Goal: Contribute content

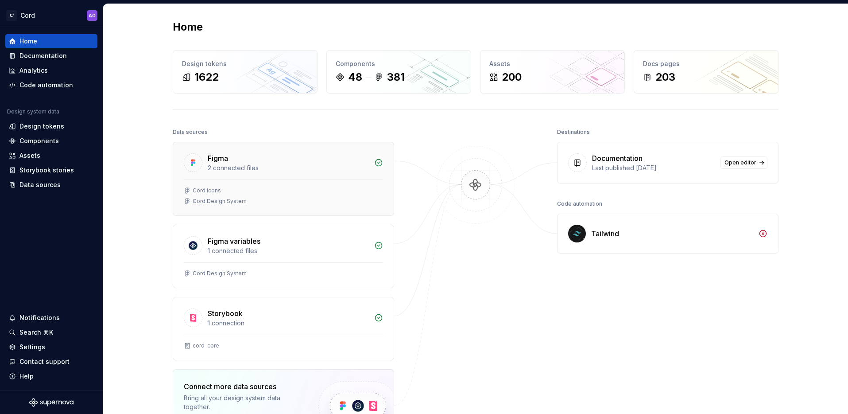
scroll to position [2, 0]
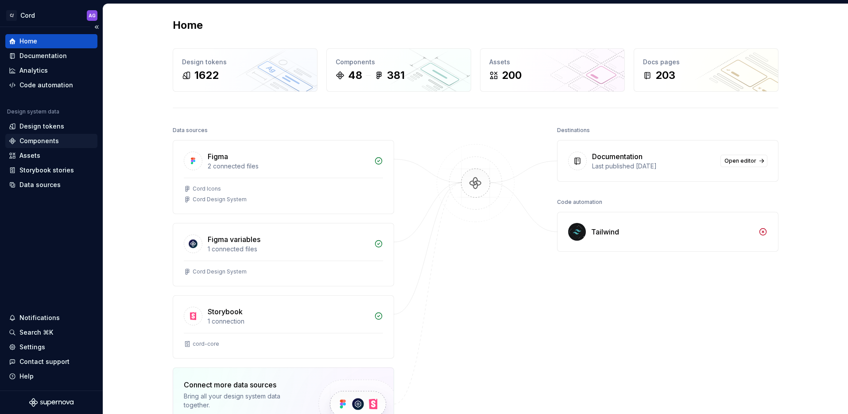
click at [37, 141] on div "Components" at bounding box center [38, 140] width 39 height 9
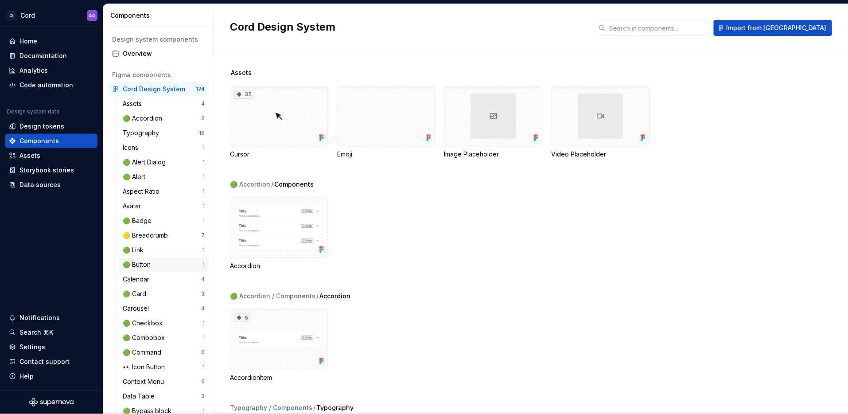
scroll to position [45, 0]
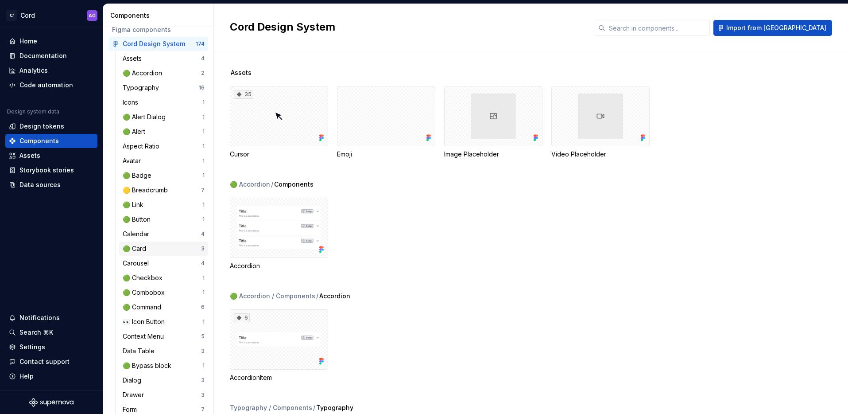
click at [142, 250] on div "🟢 Card" at bounding box center [136, 248] width 27 height 9
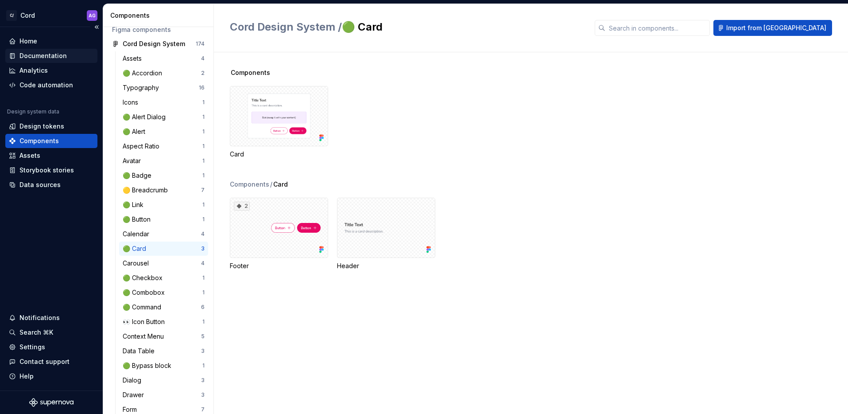
click at [42, 54] on div "Documentation" at bounding box center [42, 55] width 47 height 9
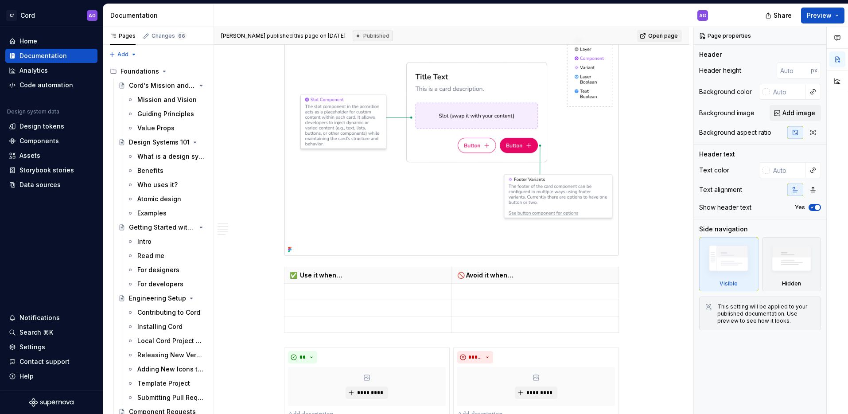
scroll to position [475, 0]
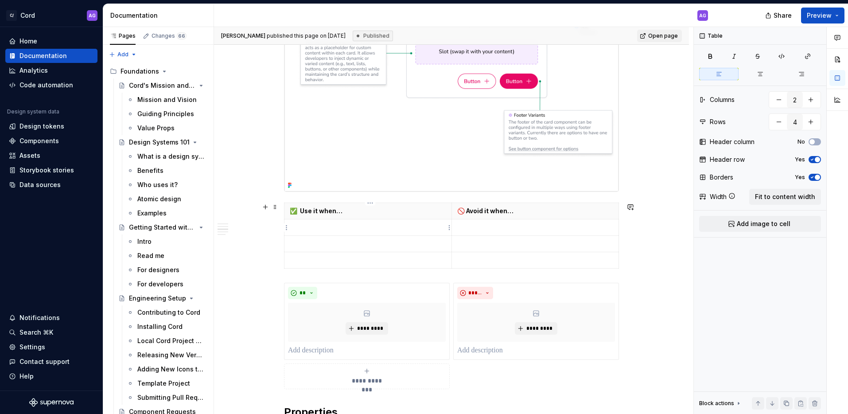
click at [359, 228] on p at bounding box center [368, 227] width 156 height 9
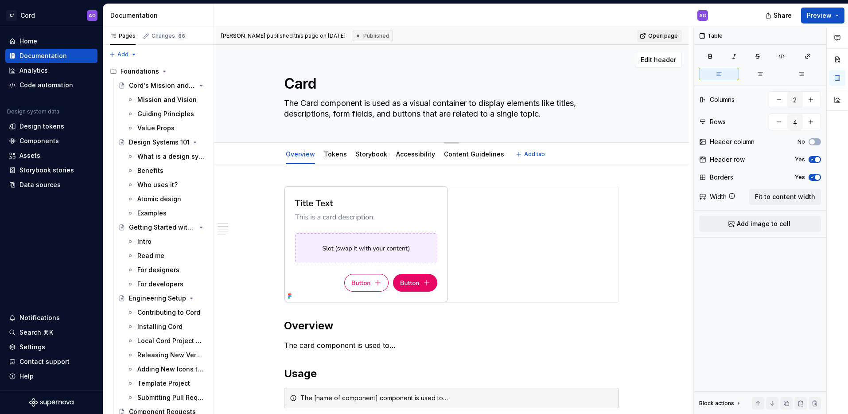
click at [408, 106] on textarea "The Card component is used as a visual container to display elements like title…" at bounding box center [449, 108] width 335 height 25
click at [415, 105] on textarea "The Card component is used as a visual container to display elements like title…" at bounding box center [449, 108] width 335 height 25
type textarea "*"
type textarea "The Card component is used as a fvisual container to display elements like titl…"
type textarea "*"
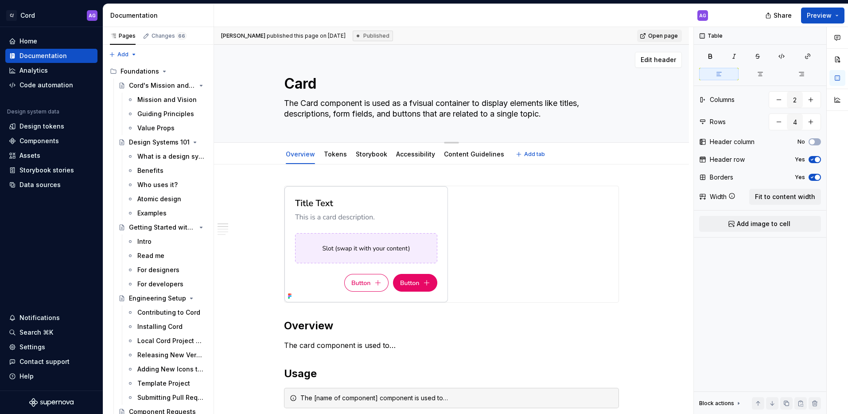
type textarea "The Card component is used as a flvisual container to display elements like tit…"
type textarea "*"
type textarea "The Card component is used as a flevisual container to display elements like ti…"
type textarea "*"
type textarea "The Card component is used as a flexvisual container to display elements like t…"
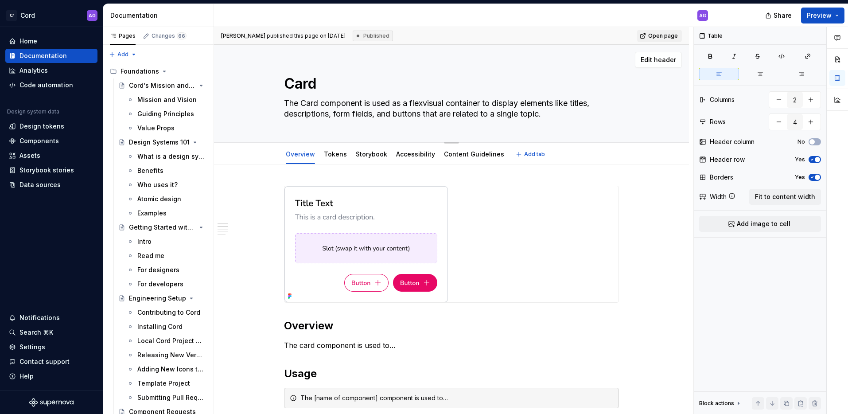
type textarea "*"
type textarea "The Card component is used as a flexivisual container to display elements like …"
type textarea "*"
type textarea "The Card component is used as a flexibvisual container to display elements like…"
type textarea "*"
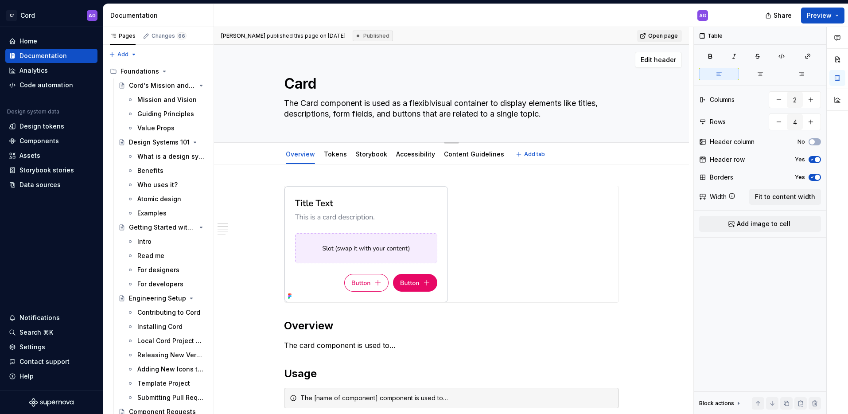
type textarea "The Card component is used as a flexiblevisual container to display elements li…"
type textarea "*"
type textarea "The Card component is used as a flexible visual container to display elements l…"
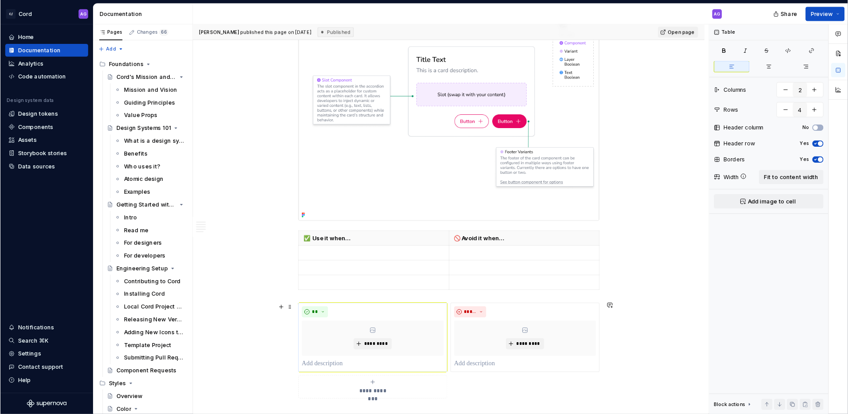
scroll to position [422, 0]
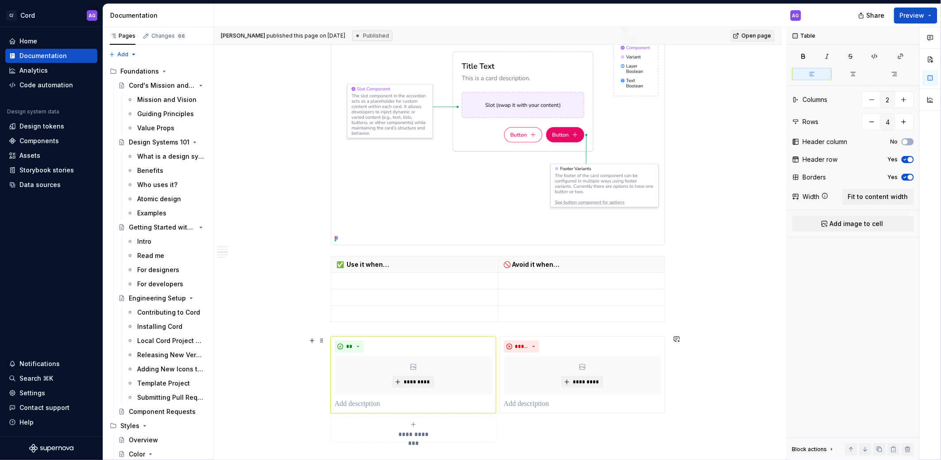
type textarea "*"
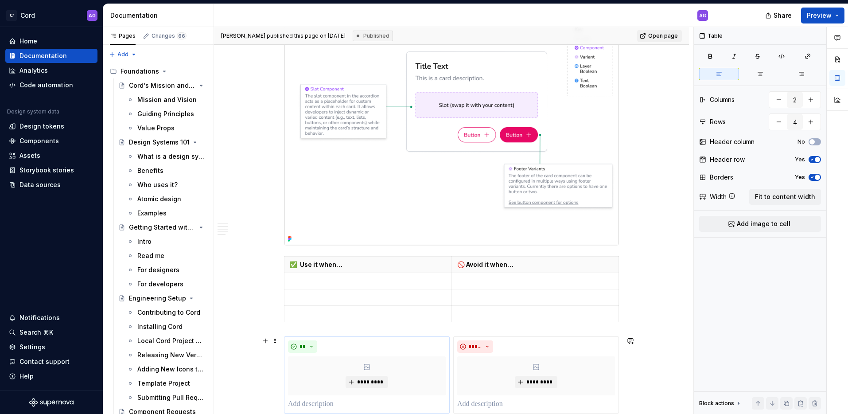
scroll to position [422, 0]
type textarea "The Card component is used as a flexible visual container to display elements l…"
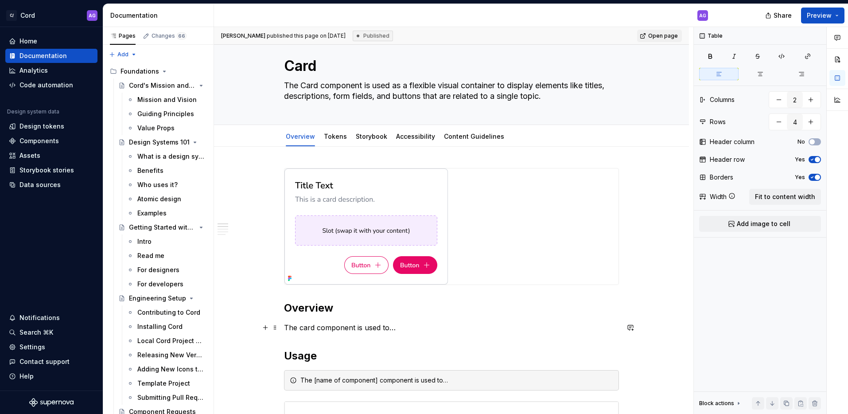
scroll to position [96, 0]
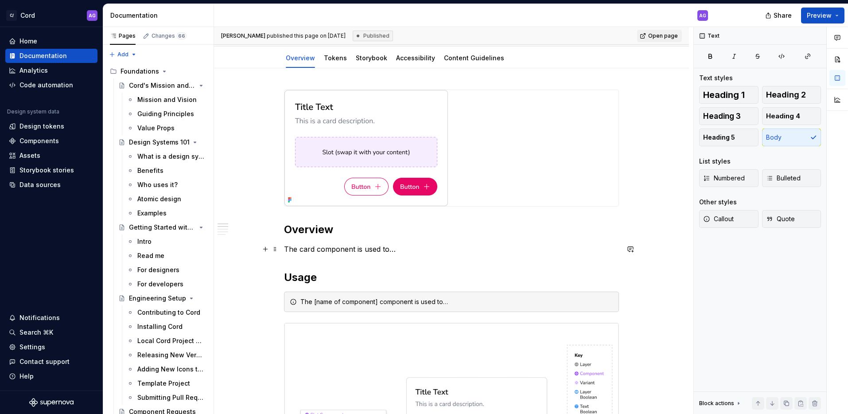
click at [330, 247] on p "The card component is used to…" at bounding box center [451, 249] width 335 height 11
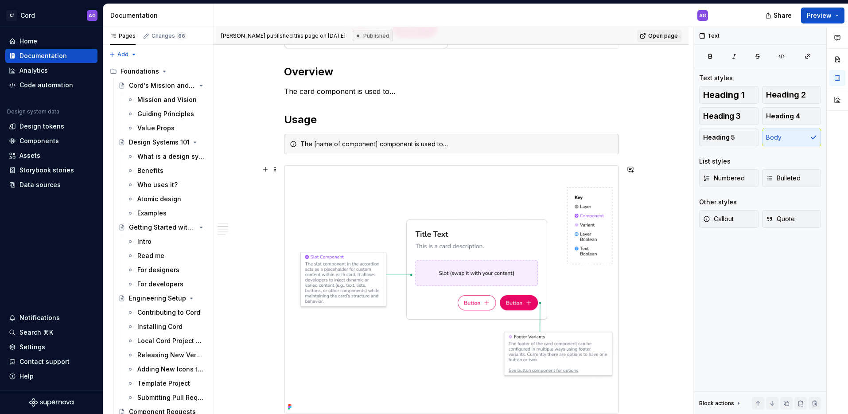
scroll to position [335, 0]
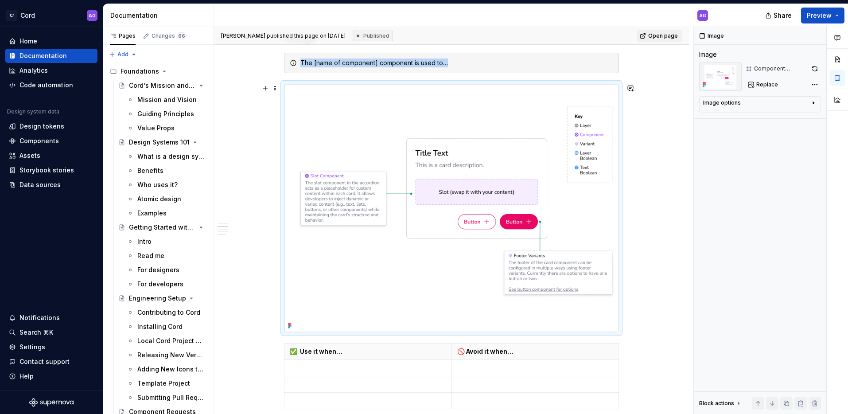
drag, startPoint x: 582, startPoint y: 124, endPoint x: 588, endPoint y: 128, distance: 6.4
click at [583, 124] on img at bounding box center [451, 208] width 334 height 248
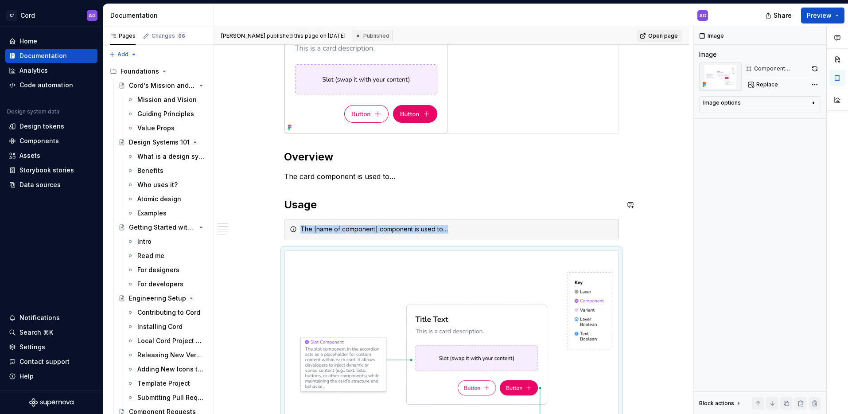
scroll to position [165, 0]
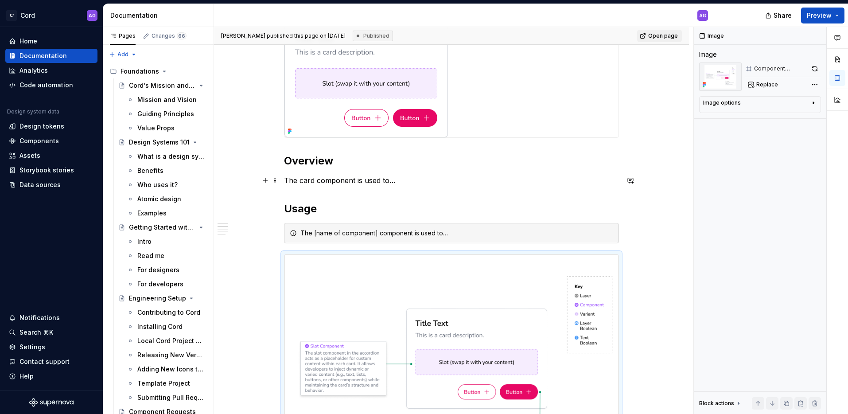
click at [350, 180] on p "The card component is used to…" at bounding box center [451, 180] width 335 height 11
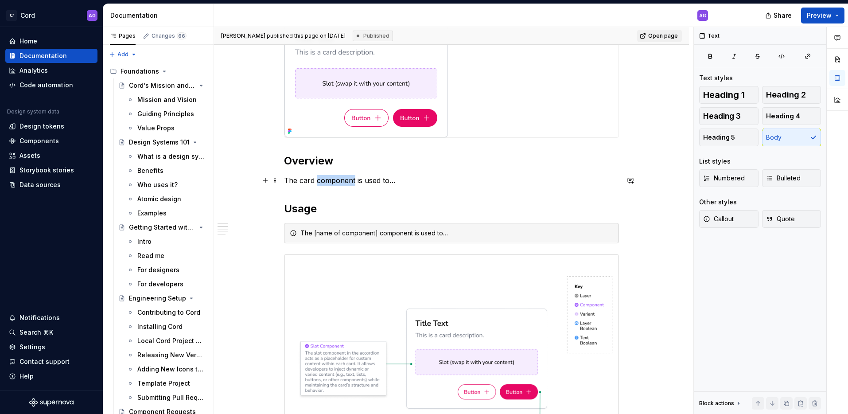
click at [349, 179] on p "The card component is used to…" at bounding box center [451, 180] width 335 height 11
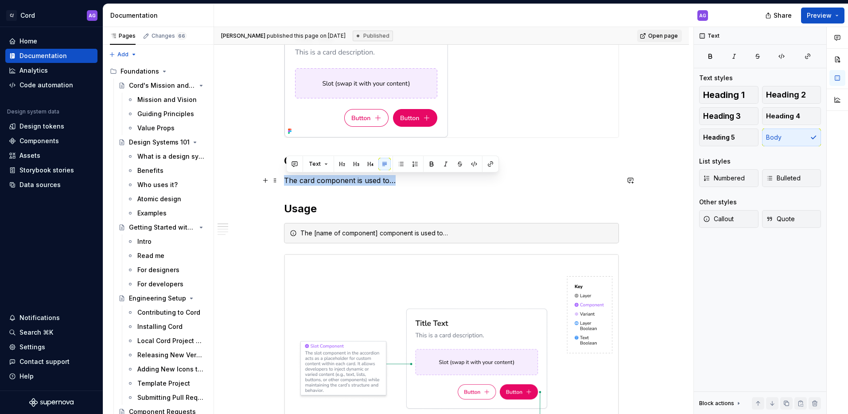
click at [349, 179] on p "The card component is used to…" at bounding box center [451, 180] width 335 height 11
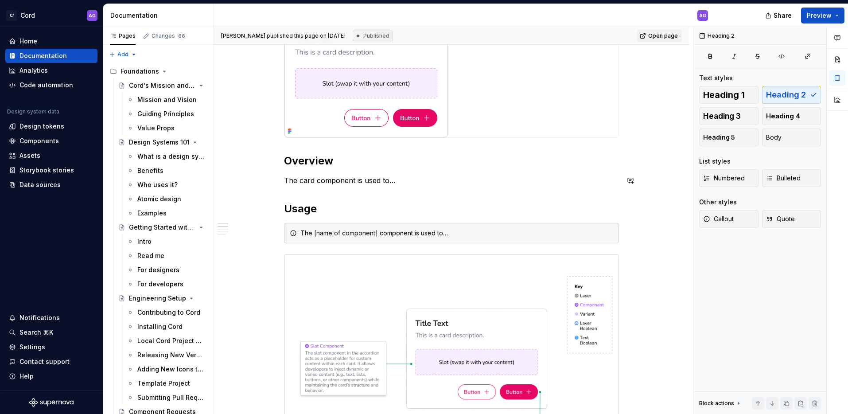
click at [364, 182] on p "The card component is used to…" at bounding box center [451, 180] width 335 height 11
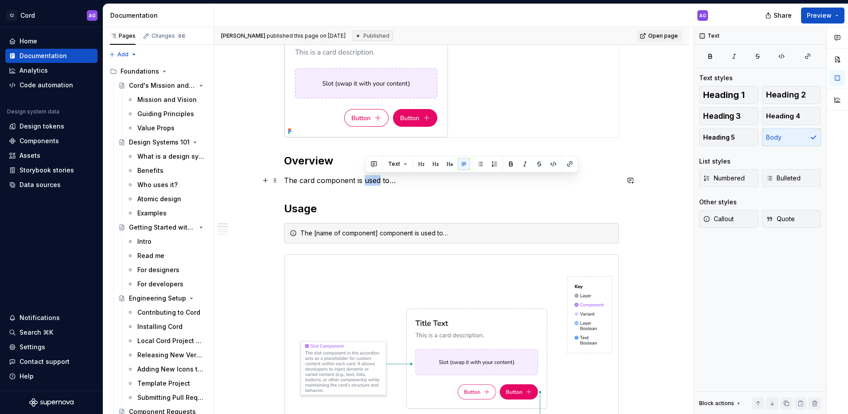
click at [364, 182] on p "The card component is used to…" at bounding box center [451, 180] width 335 height 11
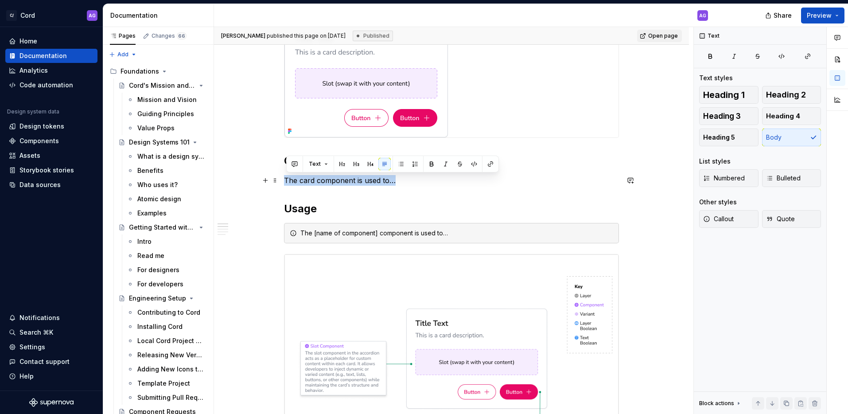
click at [364, 183] on p "The card component is used to…" at bounding box center [451, 180] width 335 height 11
drag, startPoint x: 353, startPoint y: 184, endPoint x: 398, endPoint y: 182, distance: 44.8
click at [354, 184] on p "The card component is used to…" at bounding box center [451, 180] width 335 height 11
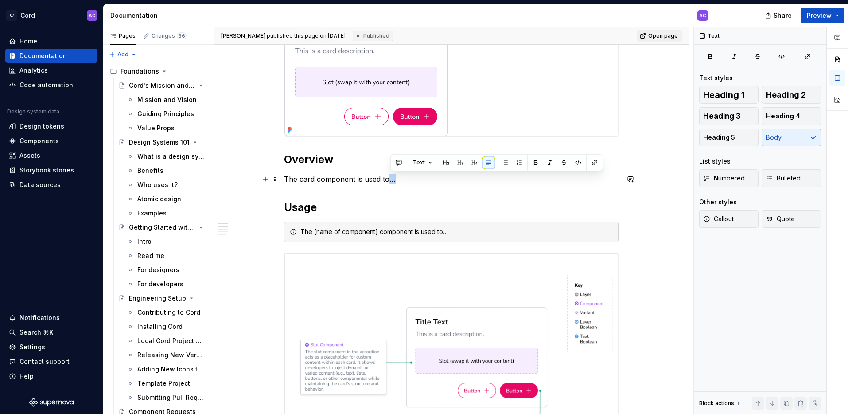
drag, startPoint x: 402, startPoint y: 182, endPoint x: 392, endPoint y: 186, distance: 10.6
click at [391, 182] on p "The card component is used to…" at bounding box center [451, 179] width 335 height 11
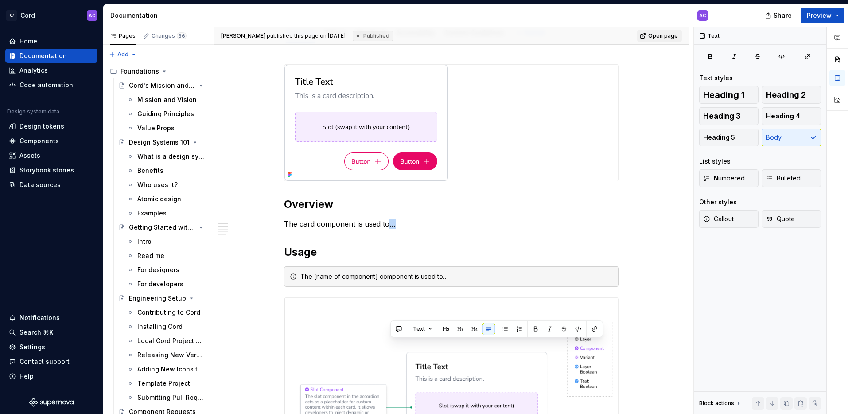
scroll to position [166, 0]
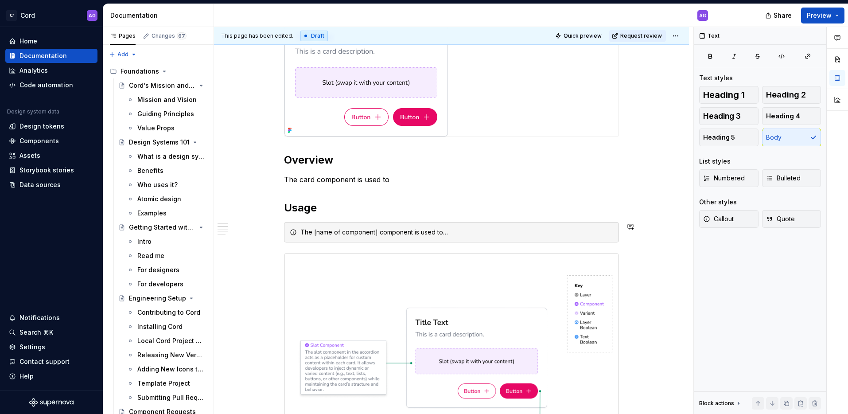
type textarea "*"
click at [574, 181] on p "The card component is used to group and display some related pieces of informat…" at bounding box center [451, 179] width 335 height 11
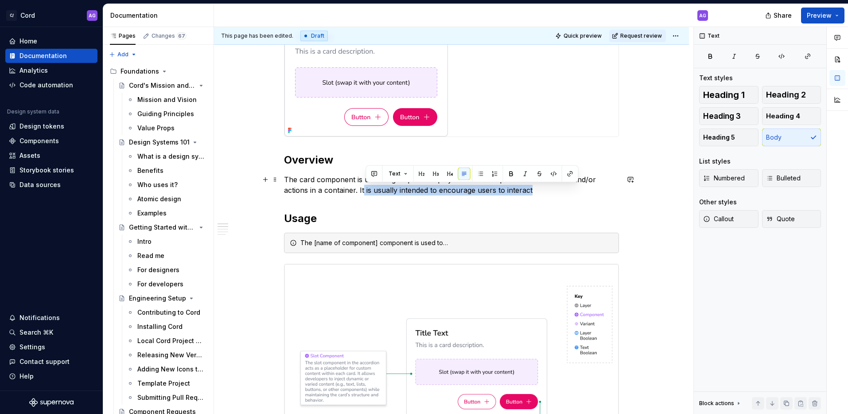
drag, startPoint x: 540, startPoint y: 189, endPoint x: 366, endPoint y: 190, distance: 174.0
click at [365, 191] on p "The card component is used to group and display some related pieces of informat…" at bounding box center [451, 184] width 335 height 21
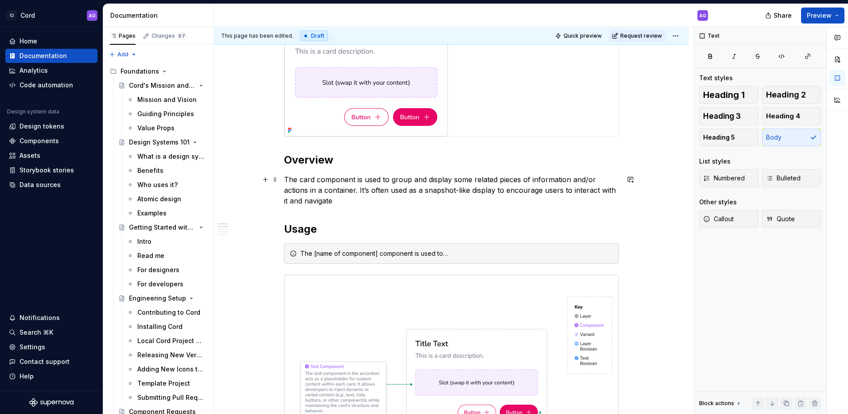
click at [407, 193] on p "The card component is used to group and display some related pieces of informat…" at bounding box center [451, 190] width 335 height 32
click at [359, 201] on p "The card component is used to group and display some related pieces of informat…" at bounding box center [451, 190] width 335 height 32
click at [504, 192] on p "The card component is used to group and display some related pieces of informat…" at bounding box center [451, 190] width 335 height 32
click at [496, 192] on p "The card component is used to group and display some related pieces of informat…" at bounding box center [451, 190] width 335 height 32
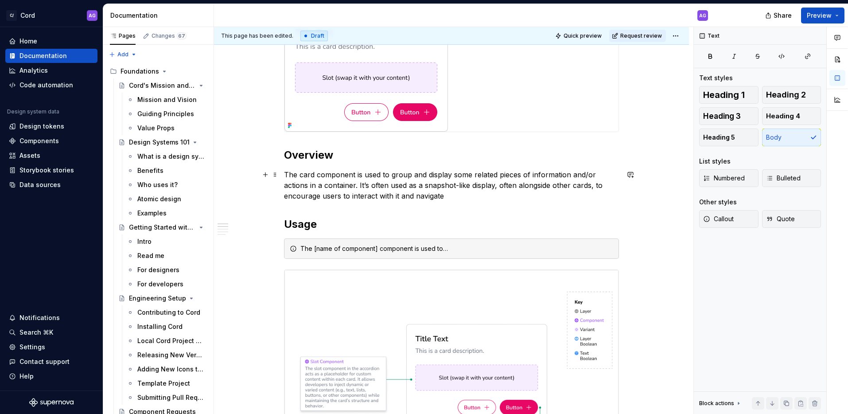
click at [507, 200] on p "The card component is used to group and display some related pieces of informat…" at bounding box center [451, 185] width 335 height 32
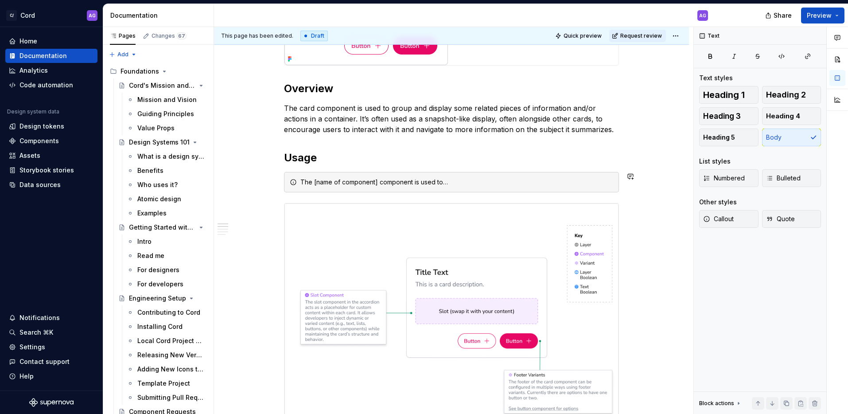
scroll to position [239, 0]
click at [394, 177] on div "The [name of component] component is used to…" at bounding box center [456, 180] width 313 height 9
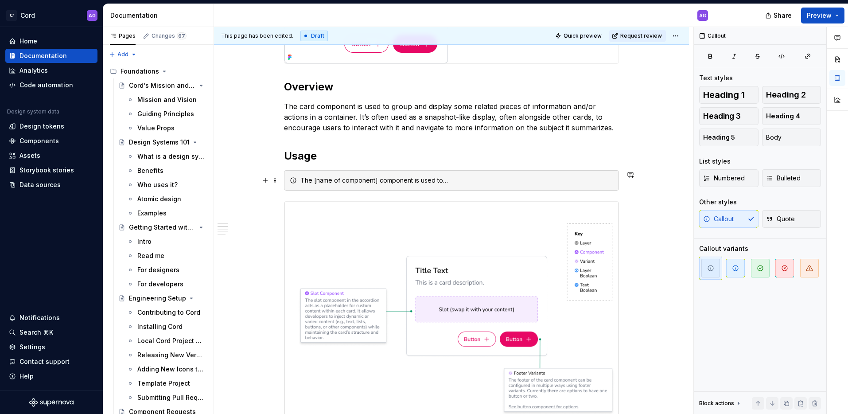
click at [460, 185] on div "The [name of component] component is used to…" at bounding box center [451, 180] width 335 height 20
click at [277, 180] on span at bounding box center [274, 180] width 7 height 12
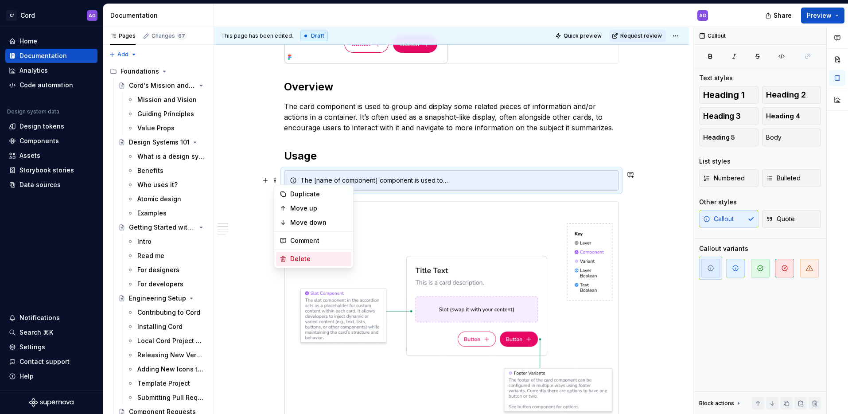
click at [308, 260] on div "Delete" at bounding box center [319, 258] width 58 height 9
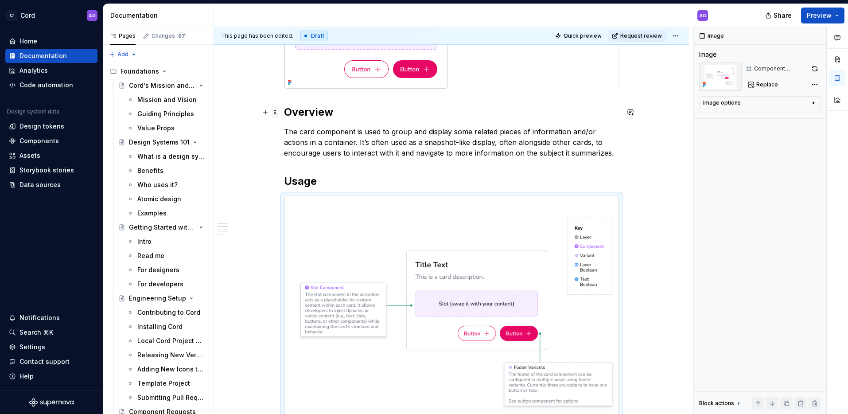
scroll to position [201, 0]
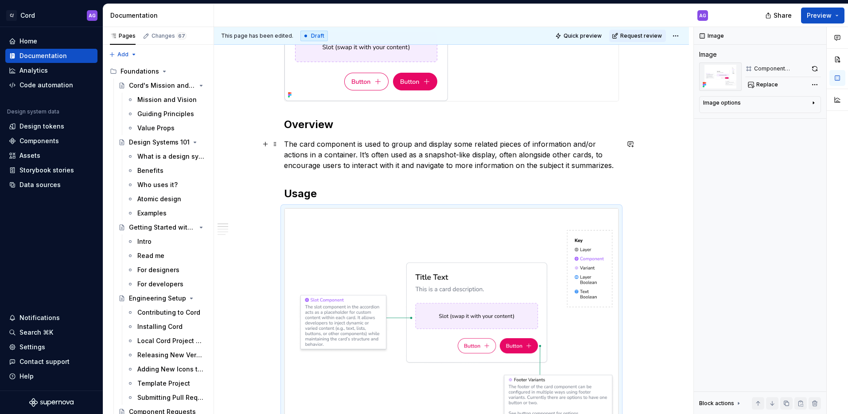
click at [596, 165] on p "The card component is used to group and display some related pieces of informat…" at bounding box center [451, 155] width 335 height 32
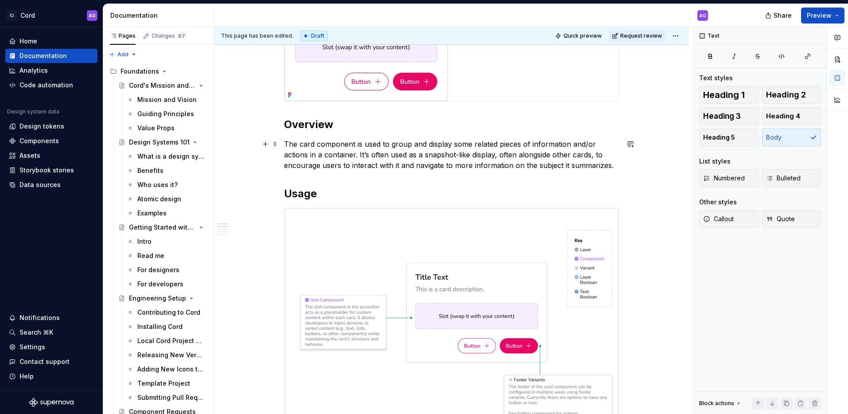
click at [612, 167] on p "The card component is used to group and display some related pieces of informat…" at bounding box center [451, 155] width 335 height 32
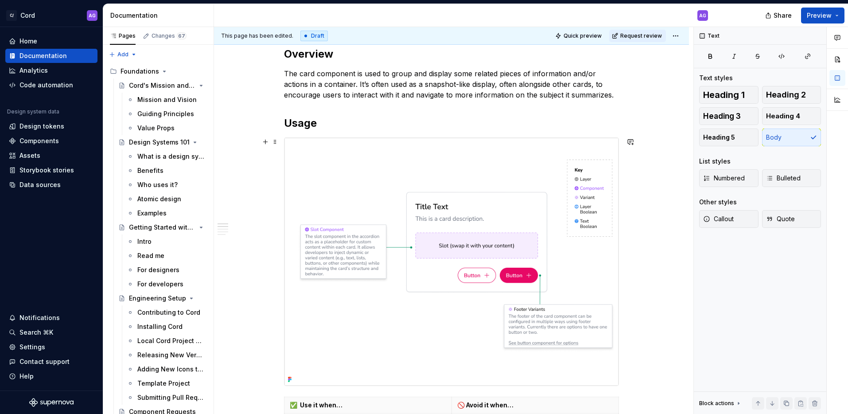
scroll to position [270, 0]
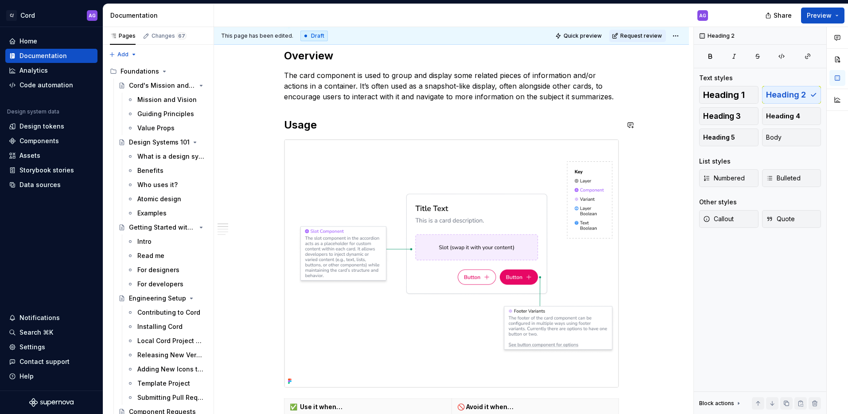
click at [328, 95] on p "The card component is used to group and display some related pieces of informat…" at bounding box center [451, 86] width 335 height 32
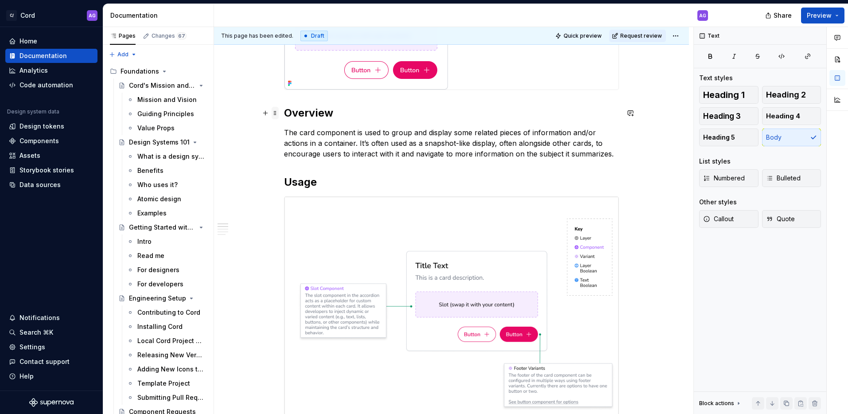
click at [278, 111] on span at bounding box center [274, 113] width 7 height 12
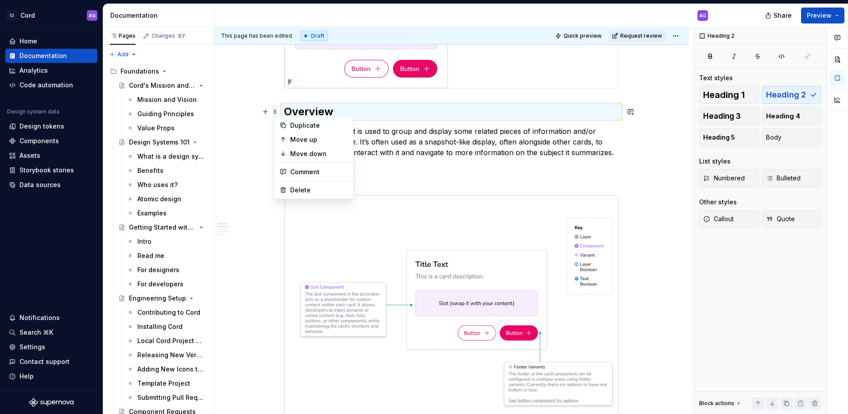
scroll to position [217, 0]
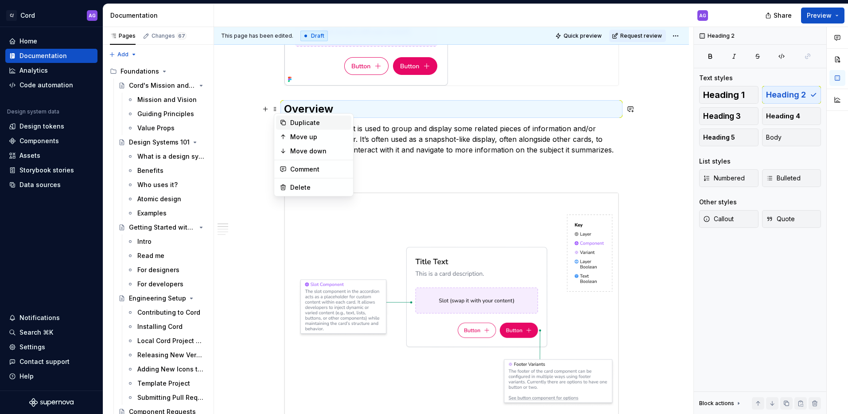
click at [301, 123] on div "Duplicate" at bounding box center [319, 122] width 58 height 9
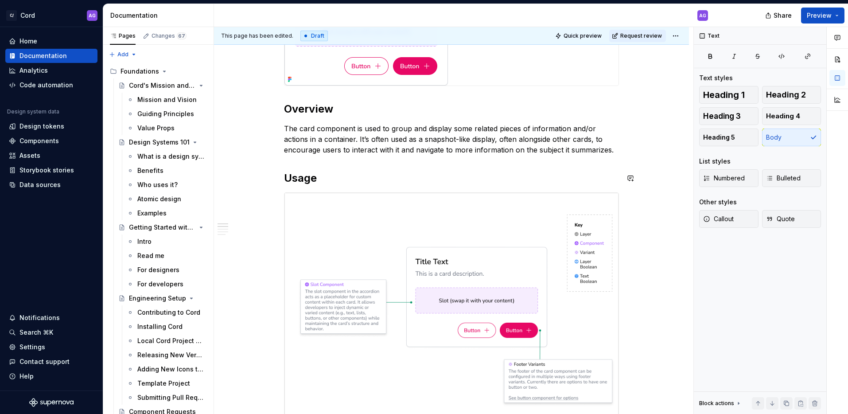
click at [289, 178] on h2 "Usage" at bounding box center [451, 178] width 335 height 14
drag, startPoint x: 289, startPoint y: 108, endPoint x: 297, endPoint y: 132, distance: 24.4
click at [290, 108] on h2 "Overview" at bounding box center [451, 109] width 335 height 14
click at [291, 176] on h2 "Usage" at bounding box center [451, 178] width 335 height 14
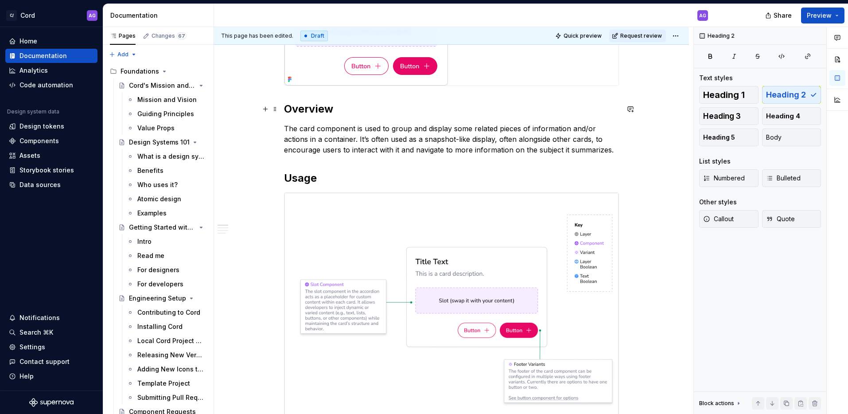
click at [288, 109] on h2 "Overview" at bounding box center [451, 109] width 335 height 14
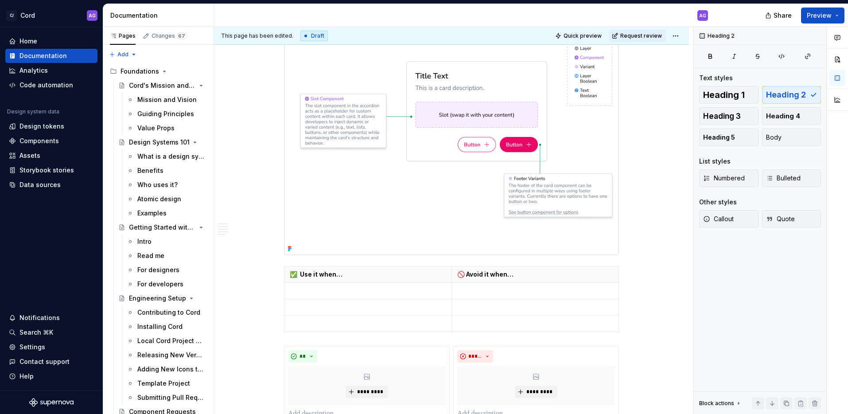
scroll to position [446, 0]
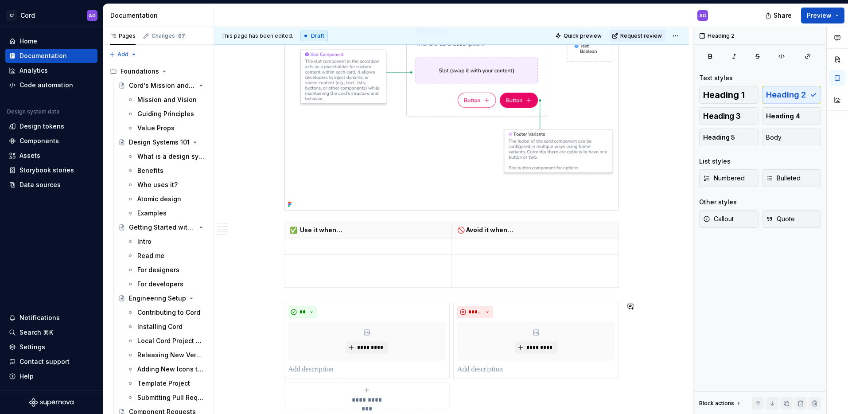
type textarea "*"
